Goal: Task Accomplishment & Management: Use online tool/utility

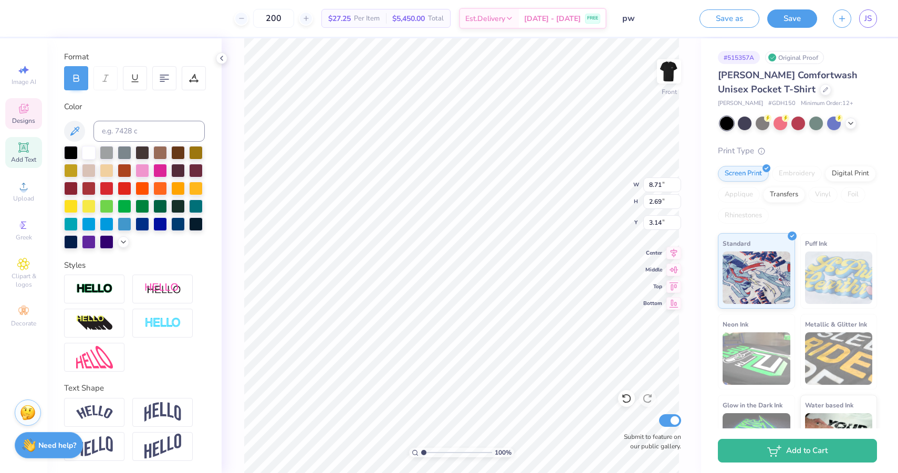
scroll to position [0, 1]
type textarea "Parents"
click at [779, 22] on button "Save" at bounding box center [792, 17] width 50 height 18
click at [664, 67] on img at bounding box center [669, 71] width 42 height 42
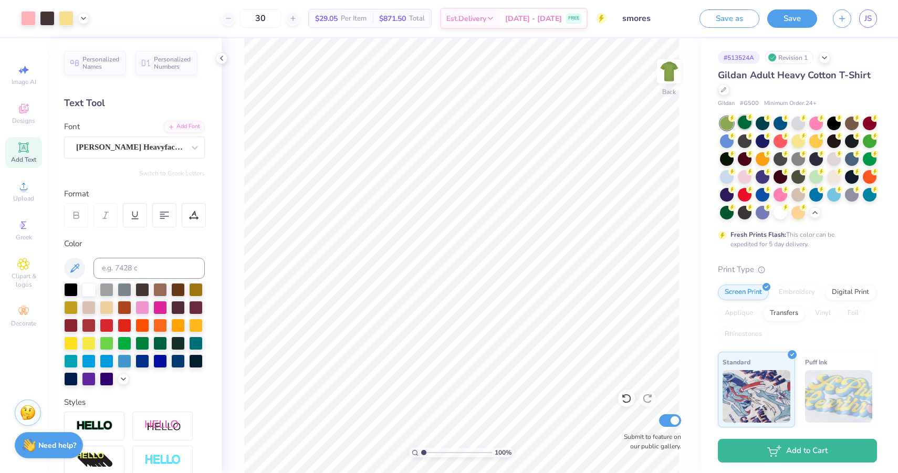
click at [750, 124] on div at bounding box center [744, 122] width 14 height 14
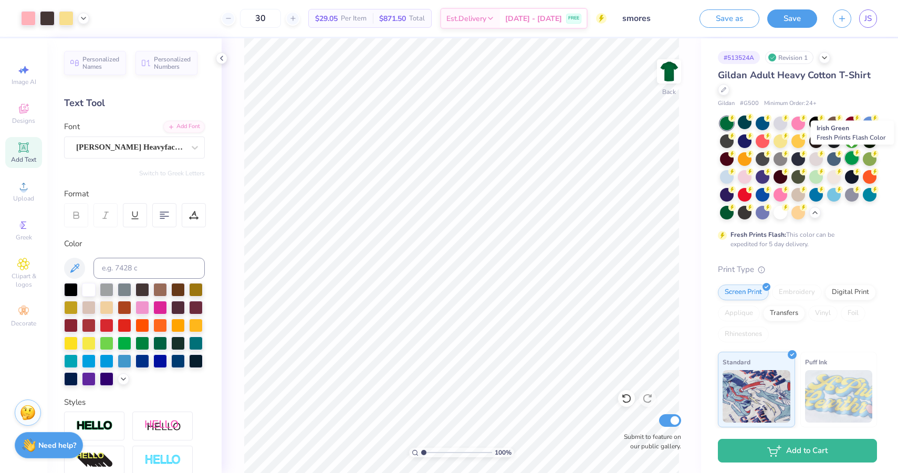
click at [850, 162] on div at bounding box center [852, 158] width 14 height 14
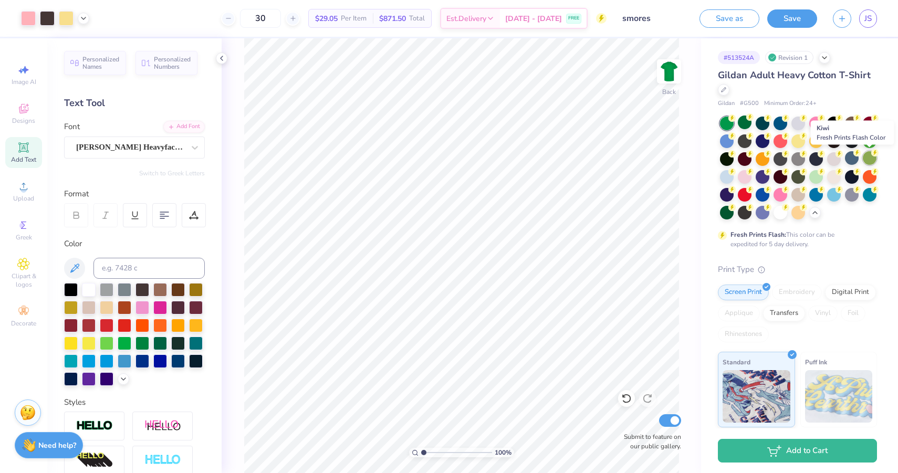
click at [870, 161] on div at bounding box center [869, 158] width 14 height 14
click at [867, 158] on div at bounding box center [869, 158] width 14 height 14
click at [866, 146] on div at bounding box center [869, 140] width 14 height 14
click at [762, 193] on div at bounding box center [762, 194] width 14 height 14
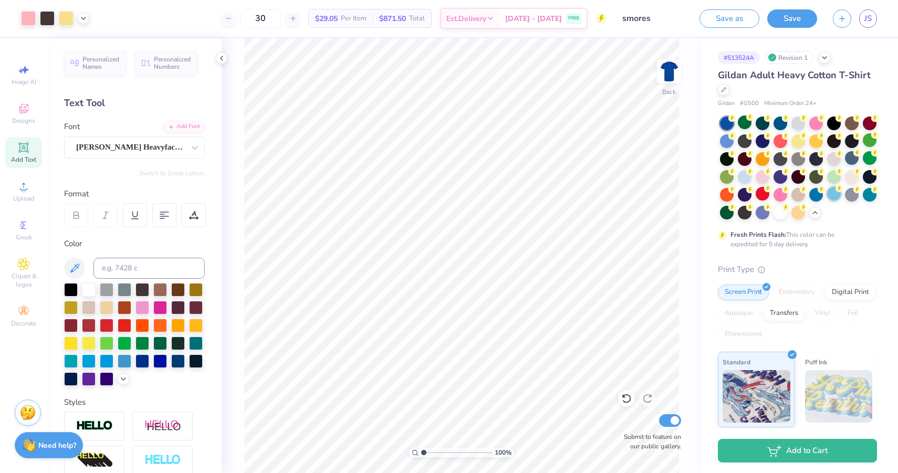
click at [830, 196] on div at bounding box center [834, 194] width 14 height 14
click at [741, 176] on div at bounding box center [744, 176] width 14 height 14
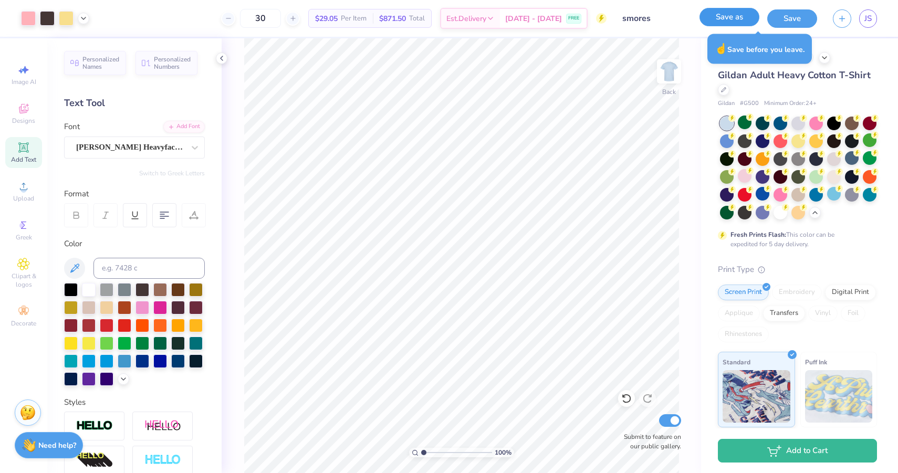
click at [748, 19] on button "Save as" at bounding box center [729, 17] width 60 height 18
